Goal: Information Seeking & Learning: Understand process/instructions

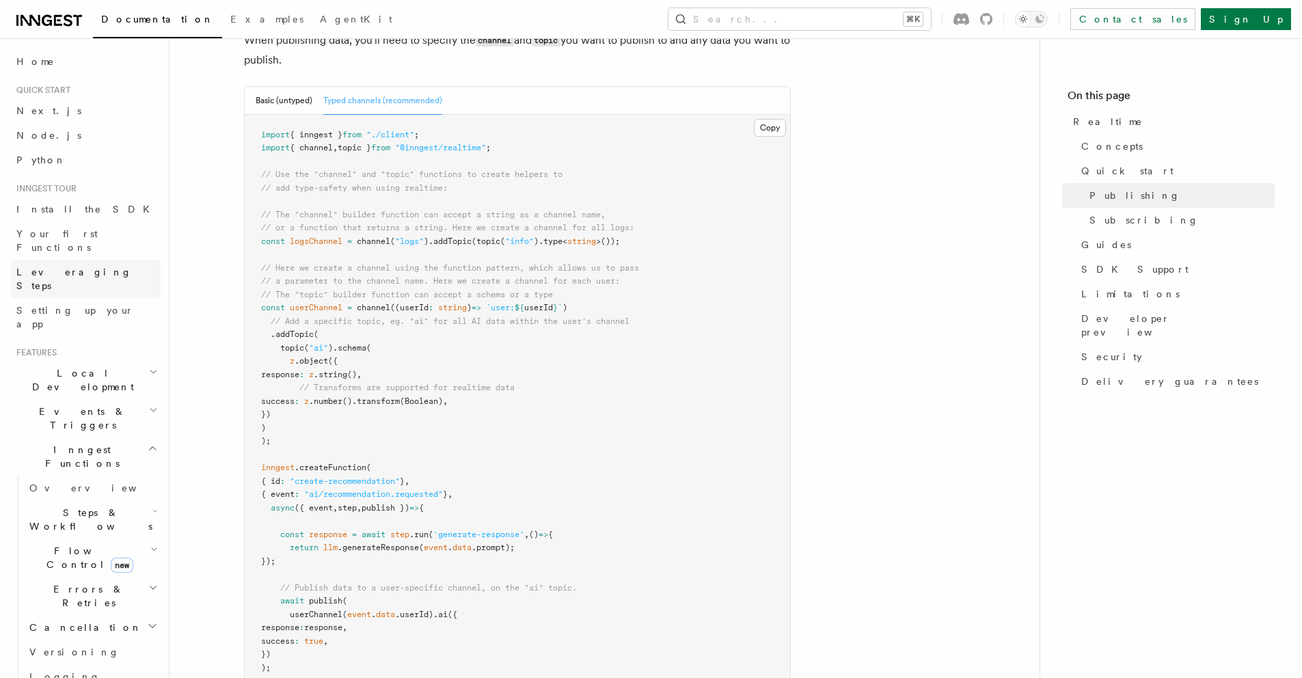
scroll to position [1179, 0]
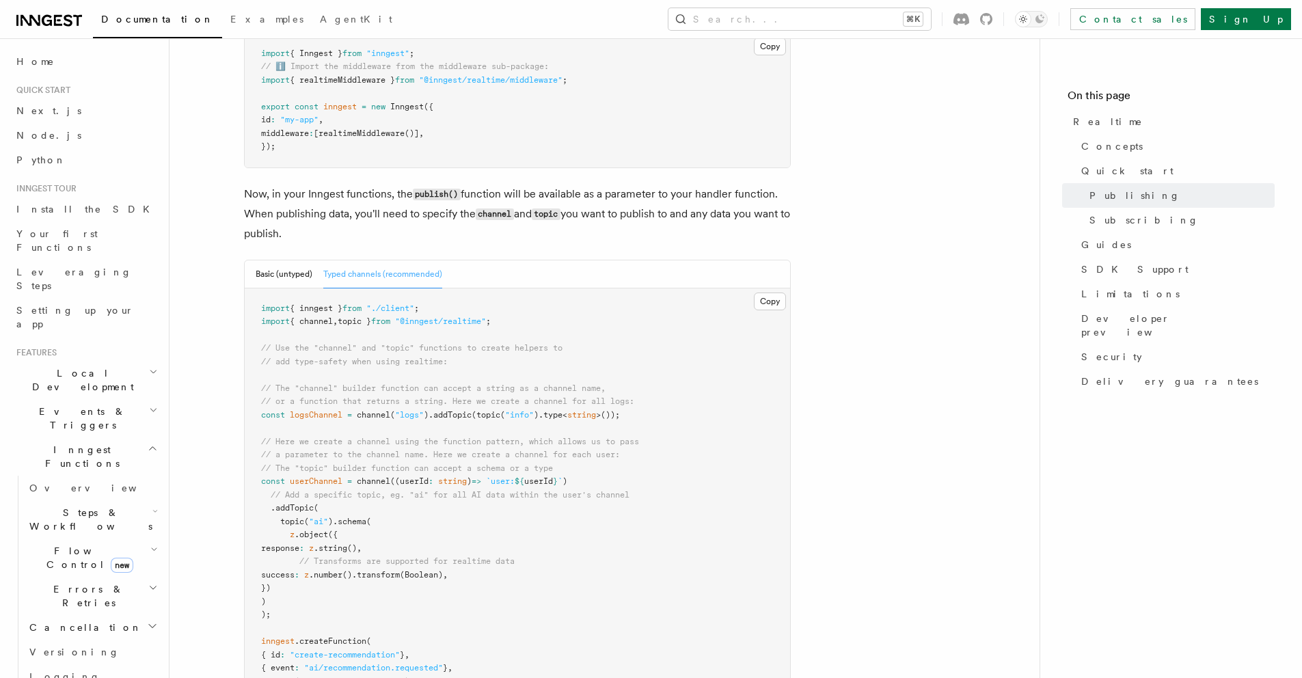
click at [413, 260] on button "Typed channels (recommended)" at bounding box center [382, 274] width 119 height 28
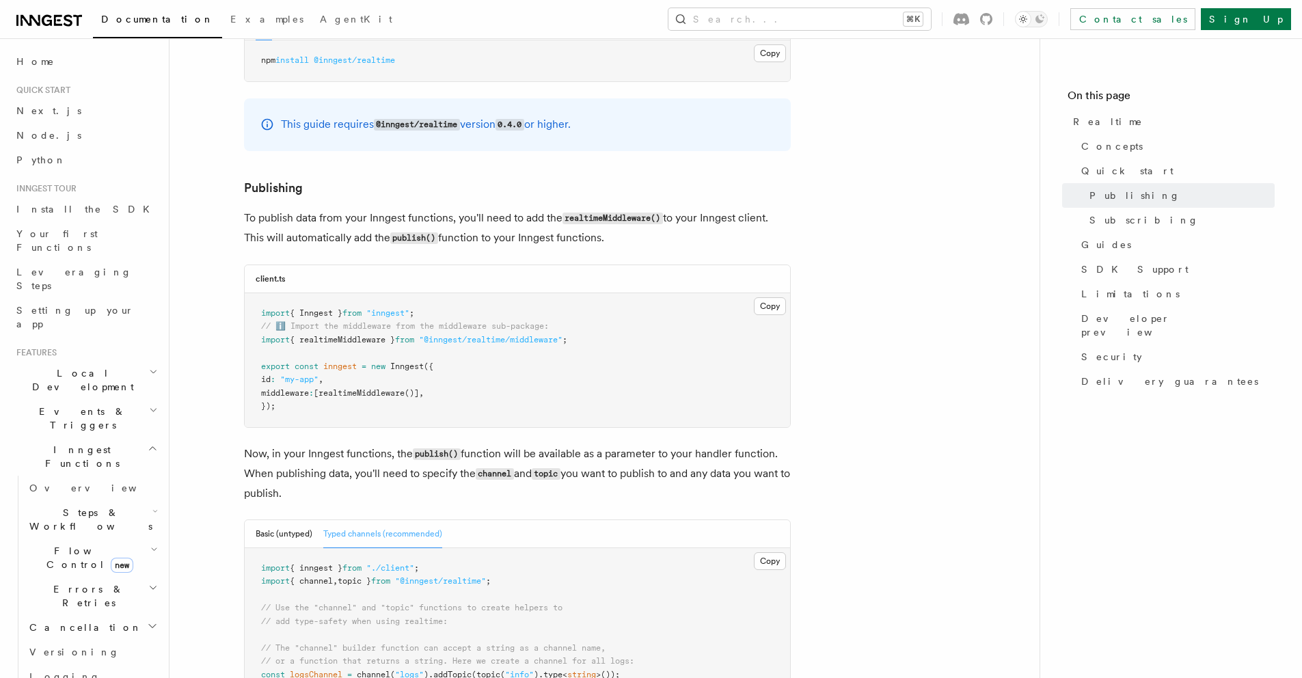
scroll to position [910, 0]
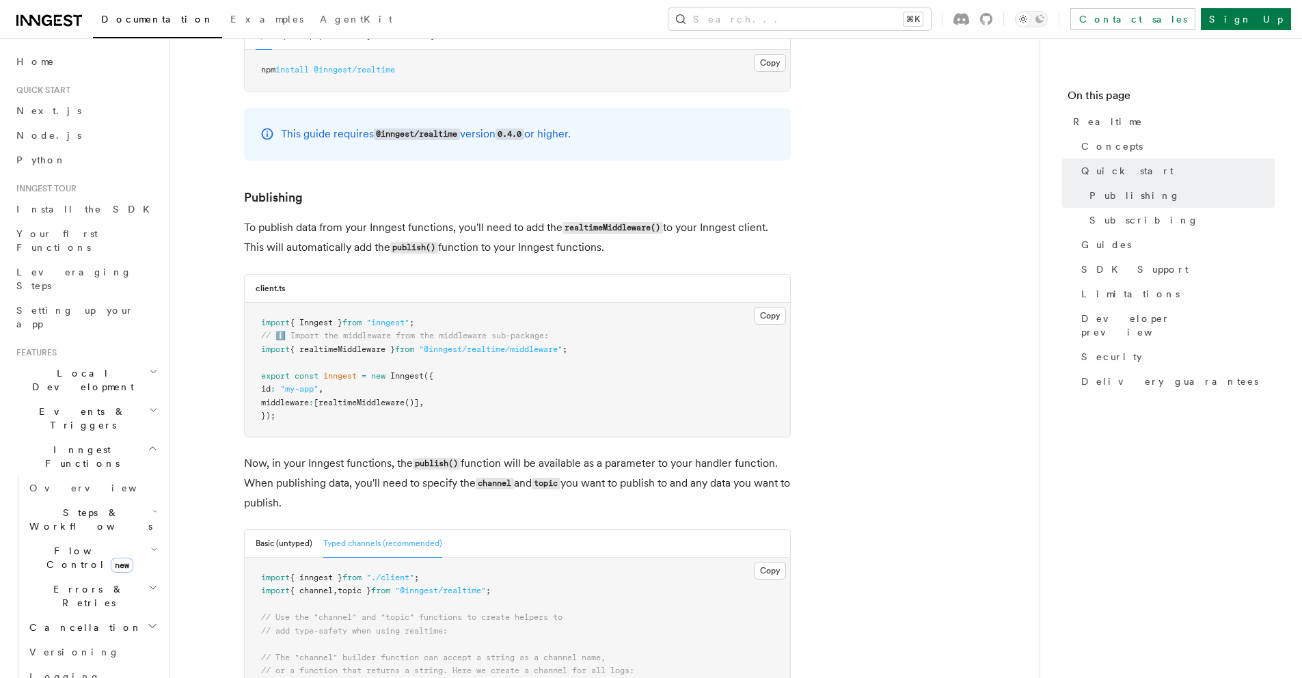
click at [388, 398] on span "realtimeMiddleware" at bounding box center [361, 403] width 86 height 10
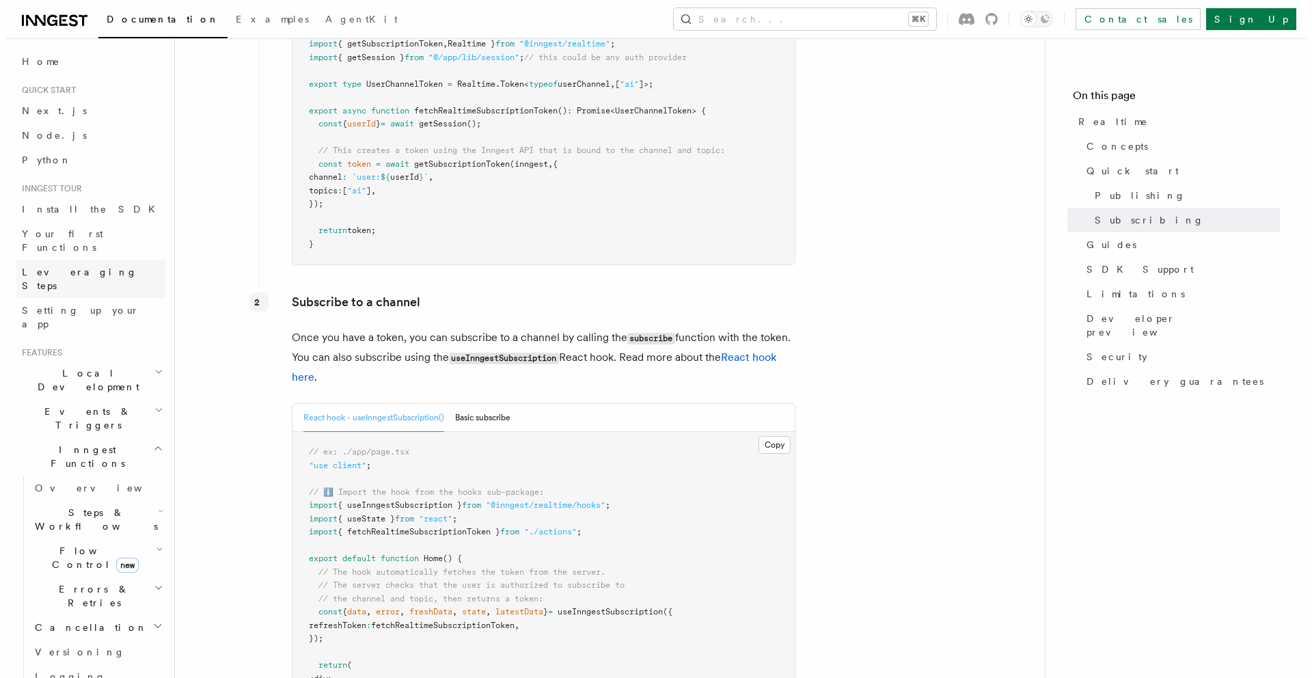
scroll to position [2508, 0]
click at [850, 21] on button "Search... ⌘K" at bounding box center [799, 19] width 262 height 22
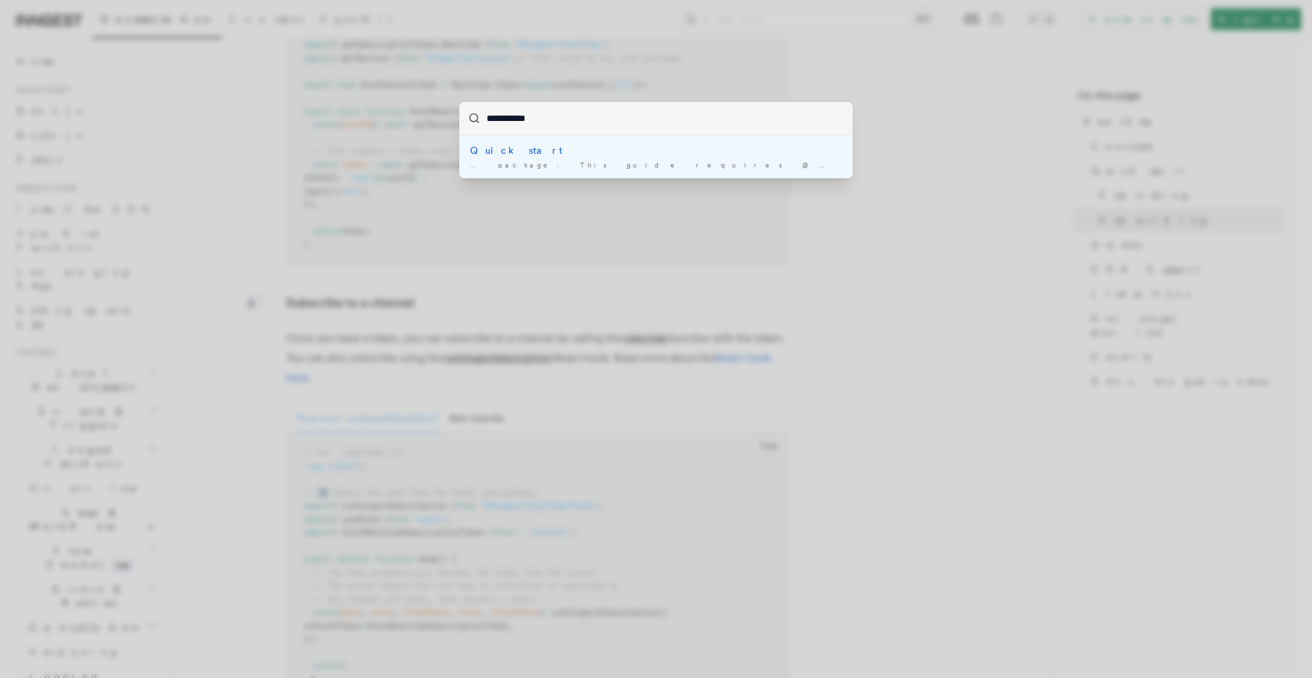
type input "**********"
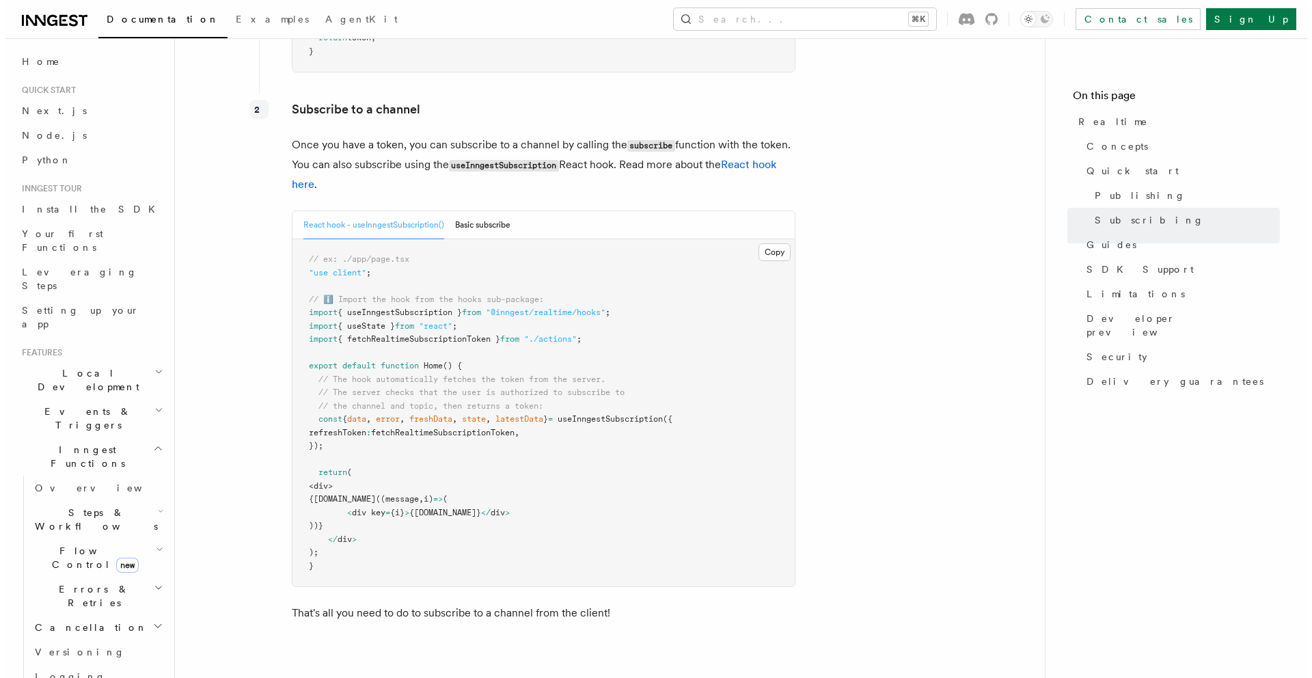
scroll to position [2717, 0]
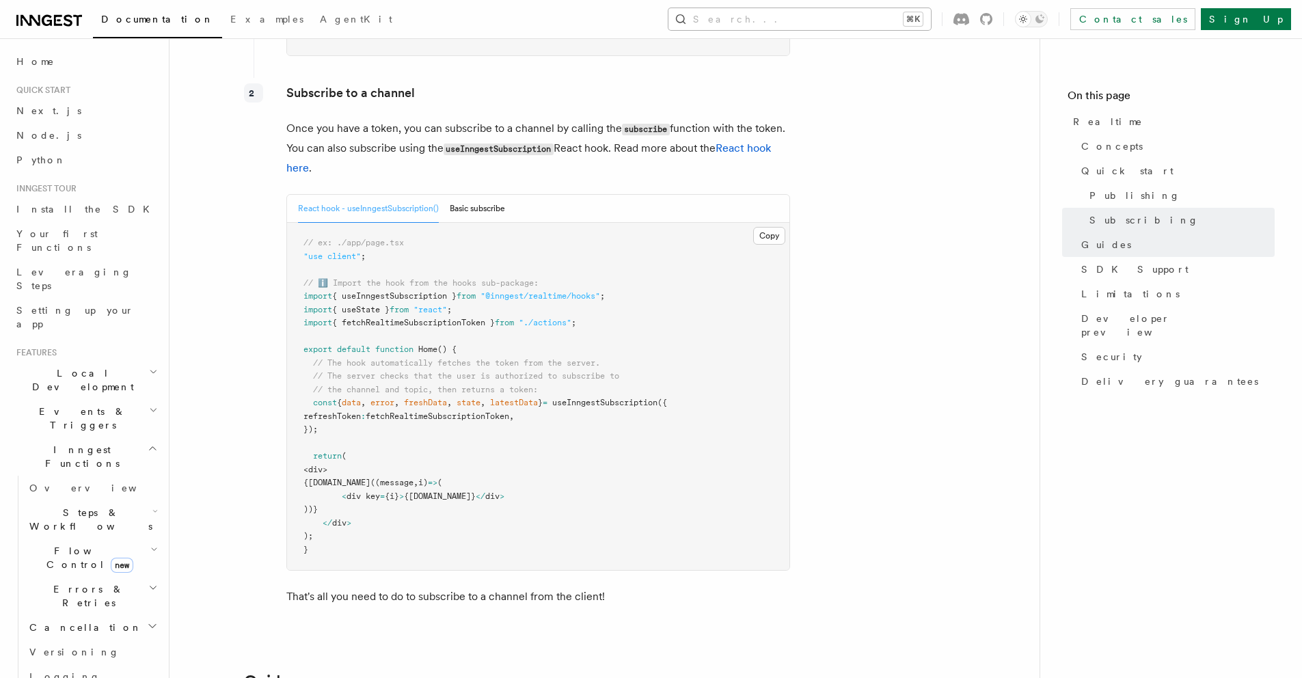
click at [845, 23] on button "Search... ⌘K" at bounding box center [799, 19] width 262 height 22
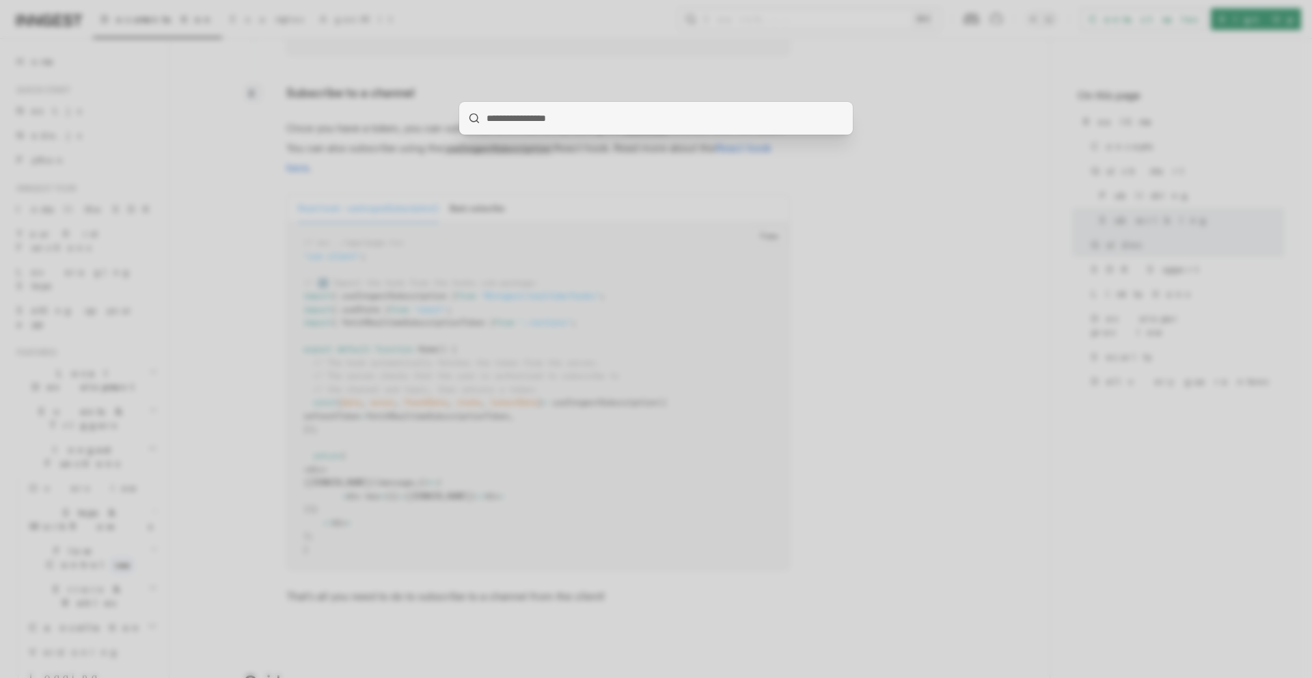
type input "**********"
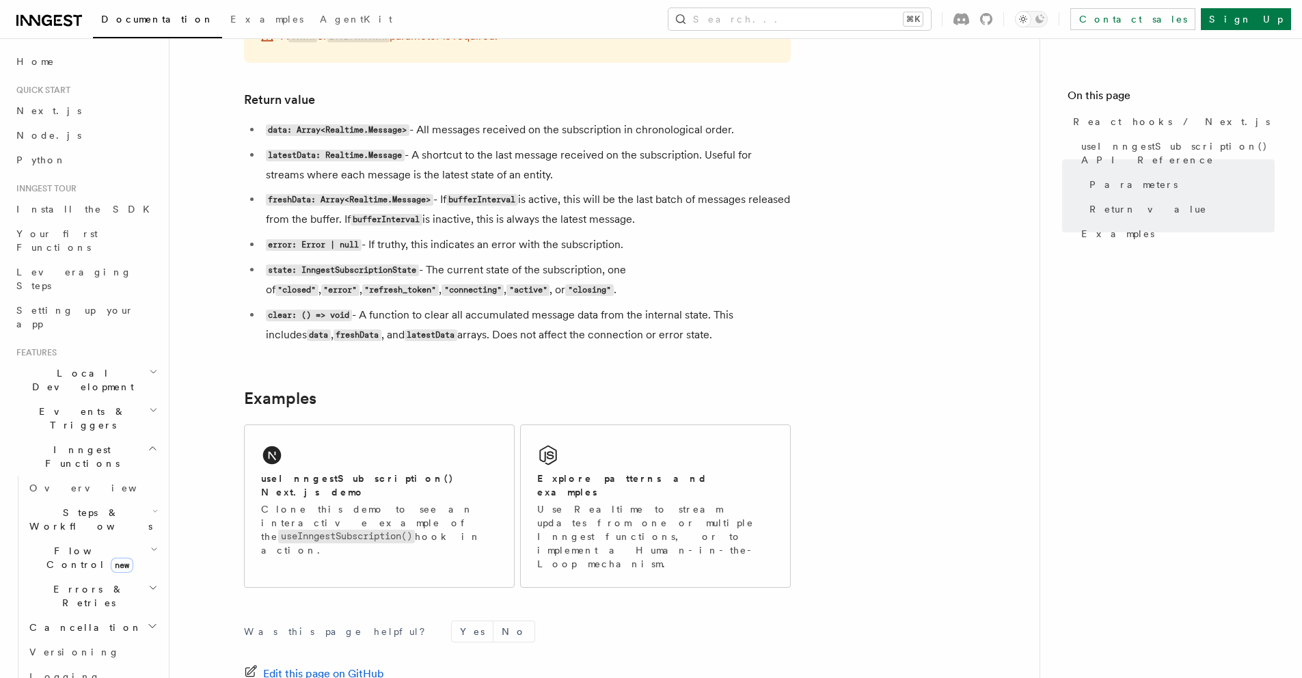
scroll to position [1248, 0]
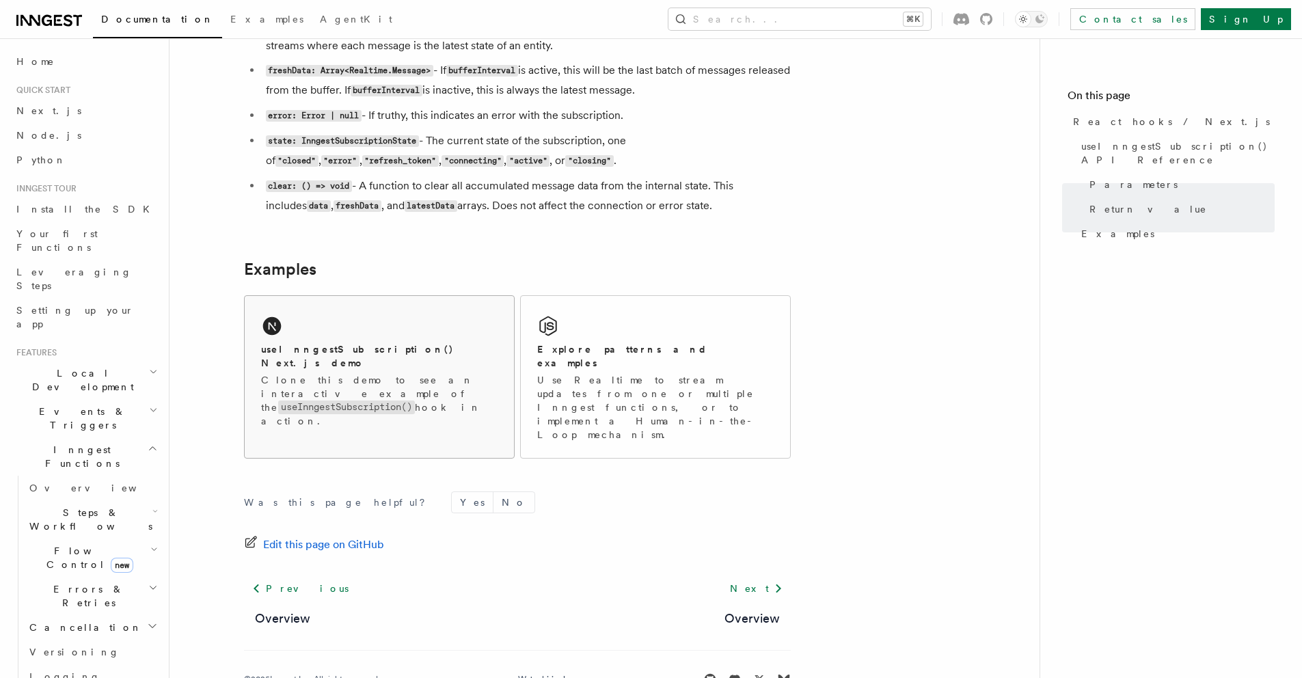
click at [336, 351] on h2 "useInngestSubscription() Next.js demo" at bounding box center [379, 355] width 236 height 27
